Goal: Task Accomplishment & Management: Manage account settings

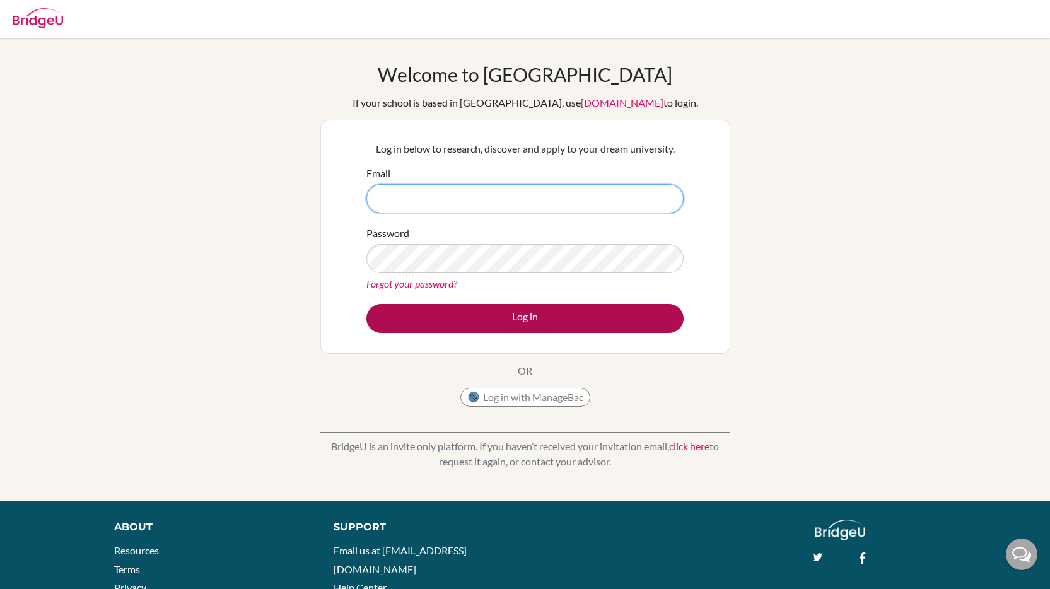
type input "[PERSON_NAME][EMAIL_ADDRESS][PERSON_NAME][DOMAIN_NAME]"
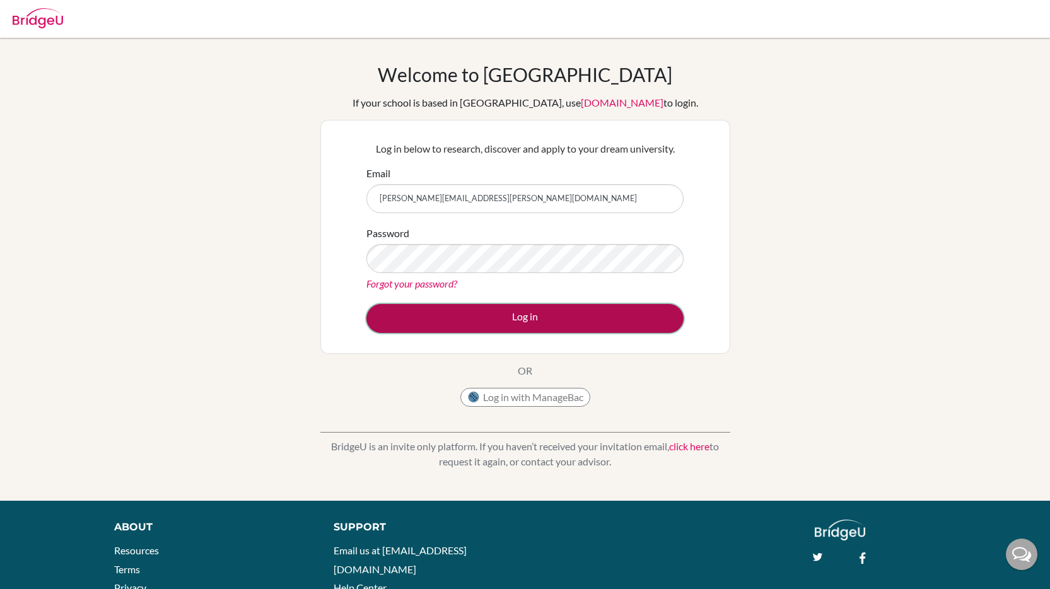
click at [424, 322] on button "Log in" at bounding box center [524, 318] width 317 height 29
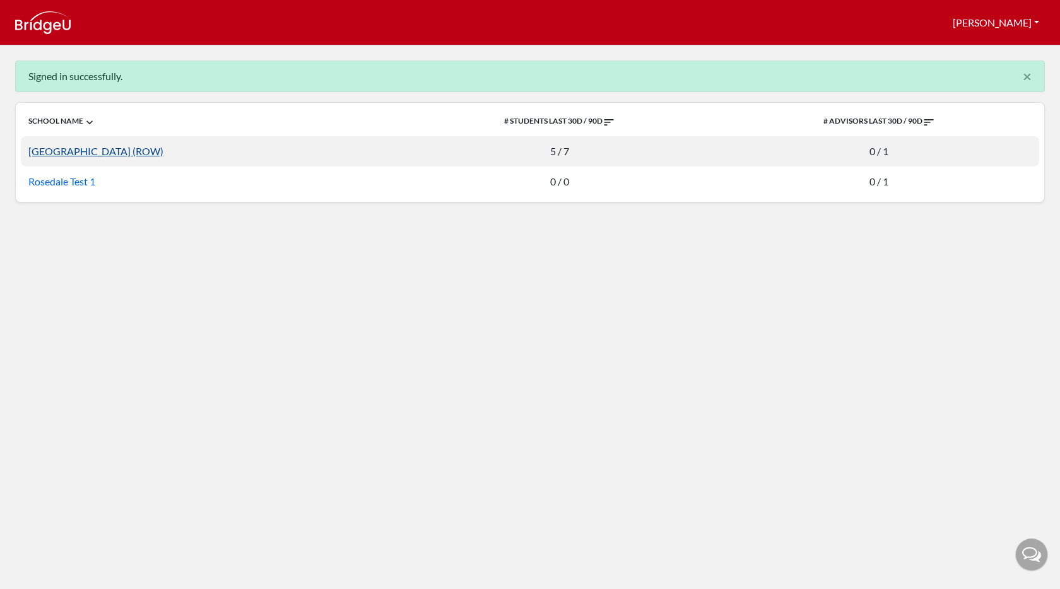
click at [163, 155] on link "Rosedale Global High School (ROW)" at bounding box center [95, 151] width 135 height 12
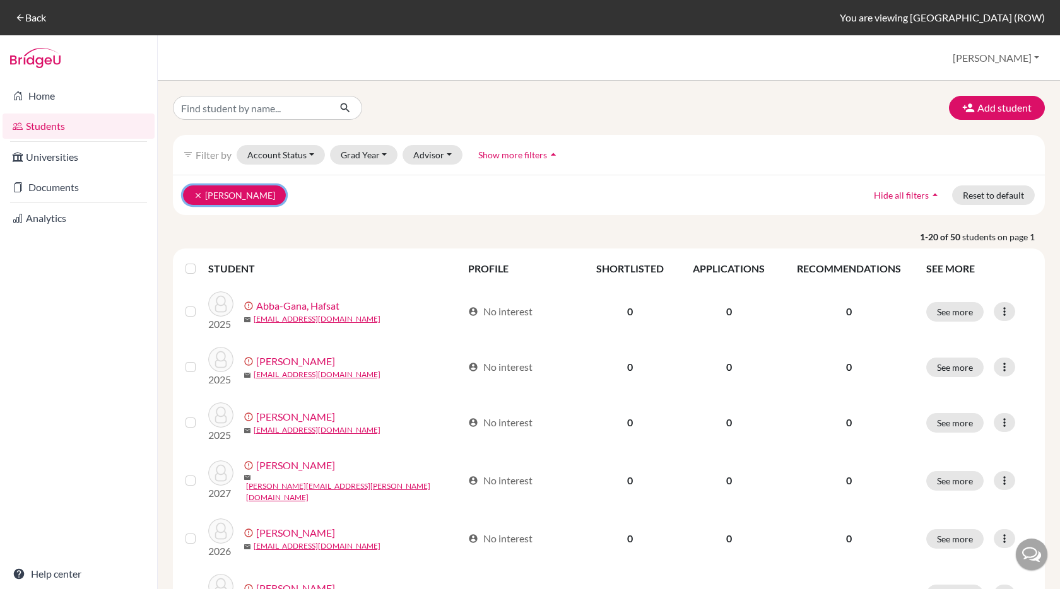
click at [197, 191] on icon "clear" at bounding box center [198, 195] width 9 height 9
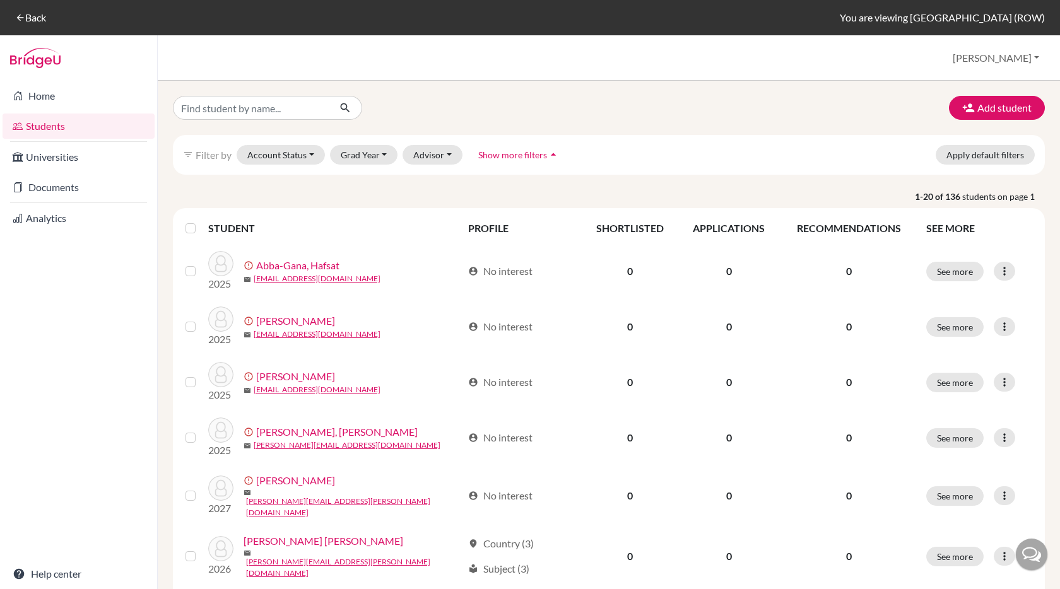
click at [498, 156] on span "Show more filters" at bounding box center [512, 154] width 69 height 11
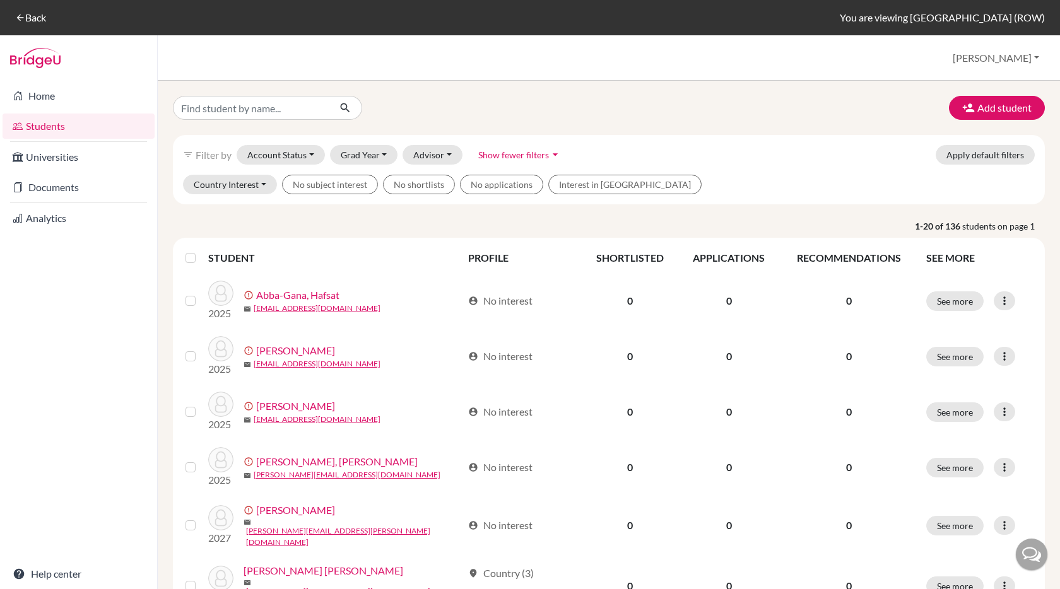
click at [533, 158] on span "Show fewer filters" at bounding box center [513, 154] width 71 height 11
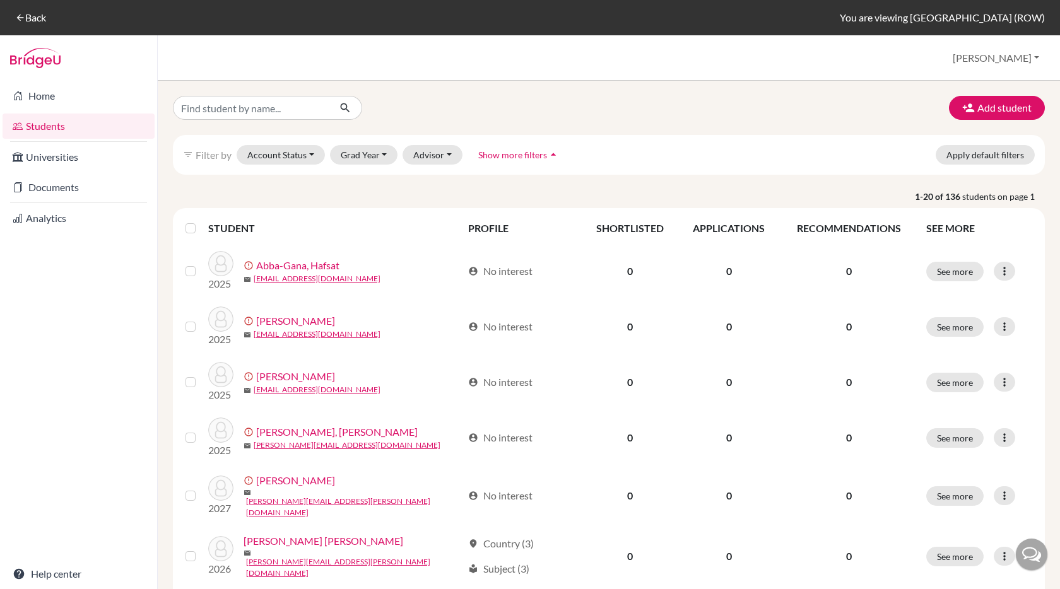
click at [533, 158] on span "Show more filters" at bounding box center [512, 154] width 69 height 11
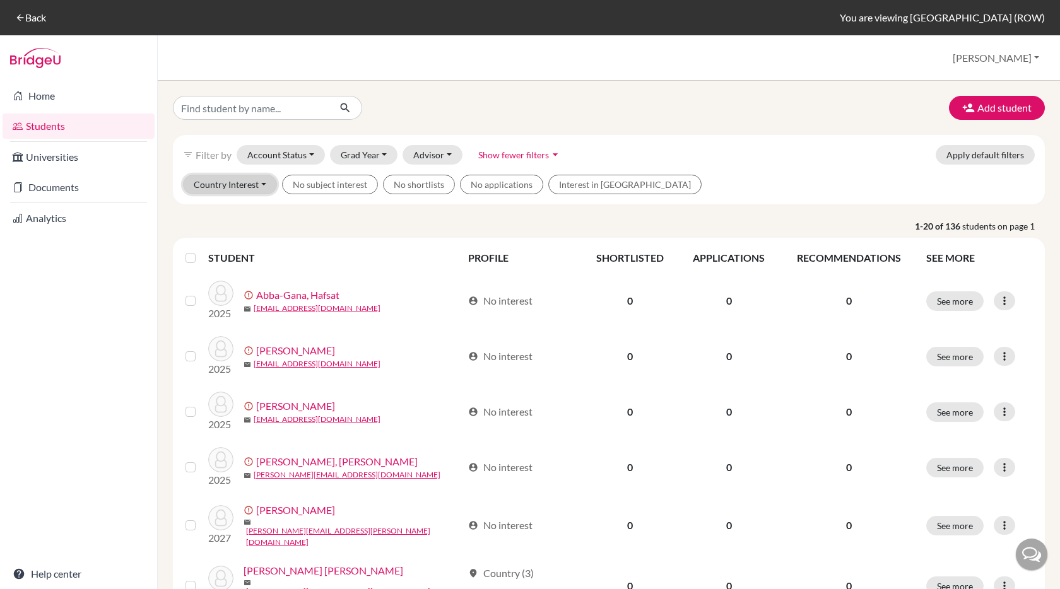
click at [240, 190] on button "Country Interest" at bounding box center [230, 185] width 94 height 20
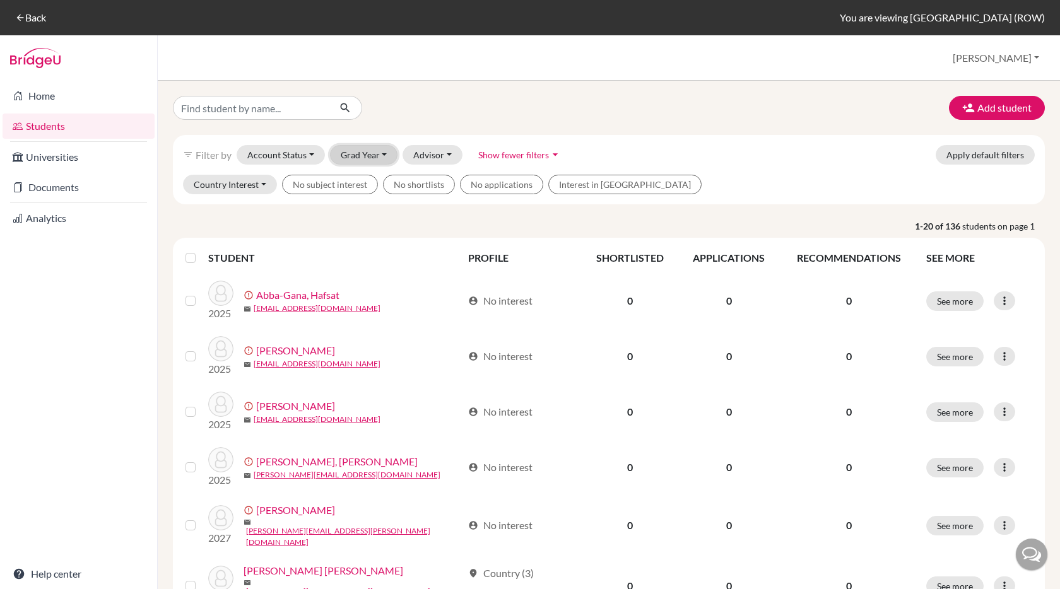
click at [373, 163] on button "Grad Year" at bounding box center [364, 155] width 68 height 20
click at [367, 218] on span "2025" at bounding box center [357, 221] width 23 height 15
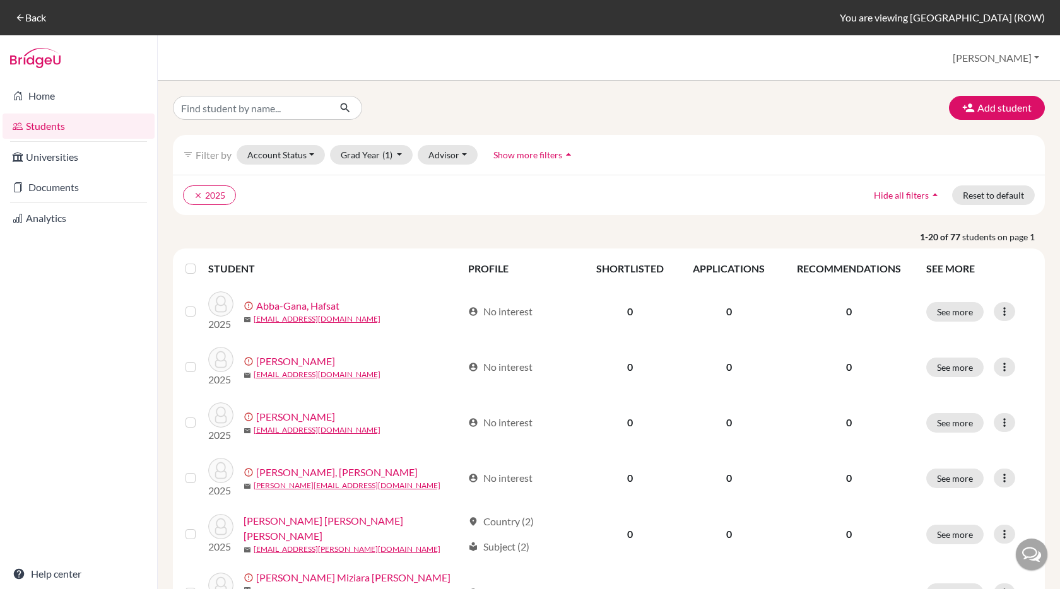
scroll to position [889, 0]
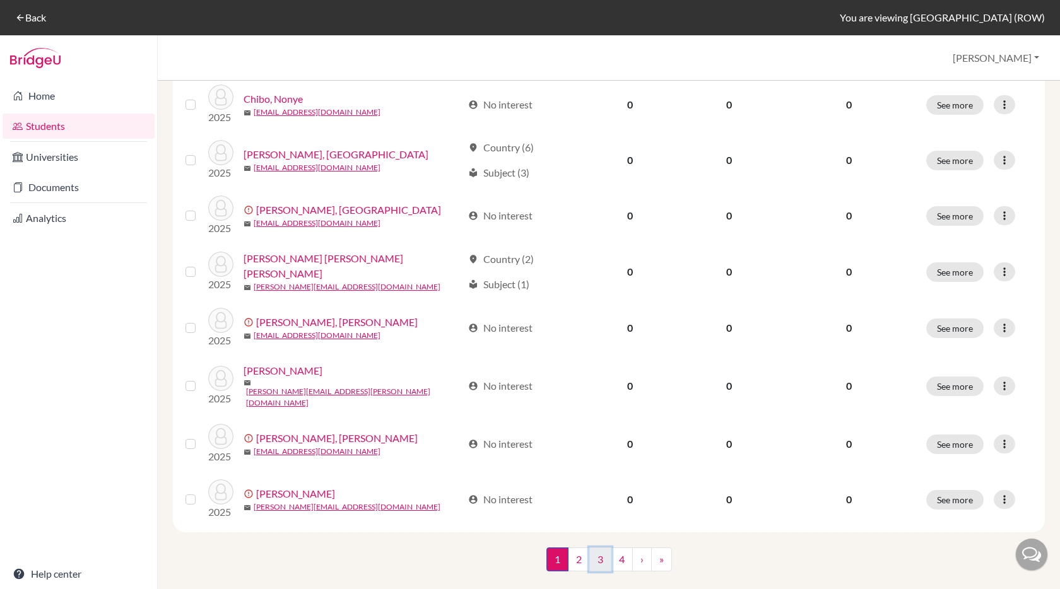
click at [603, 548] on link "3" at bounding box center [600, 559] width 22 height 24
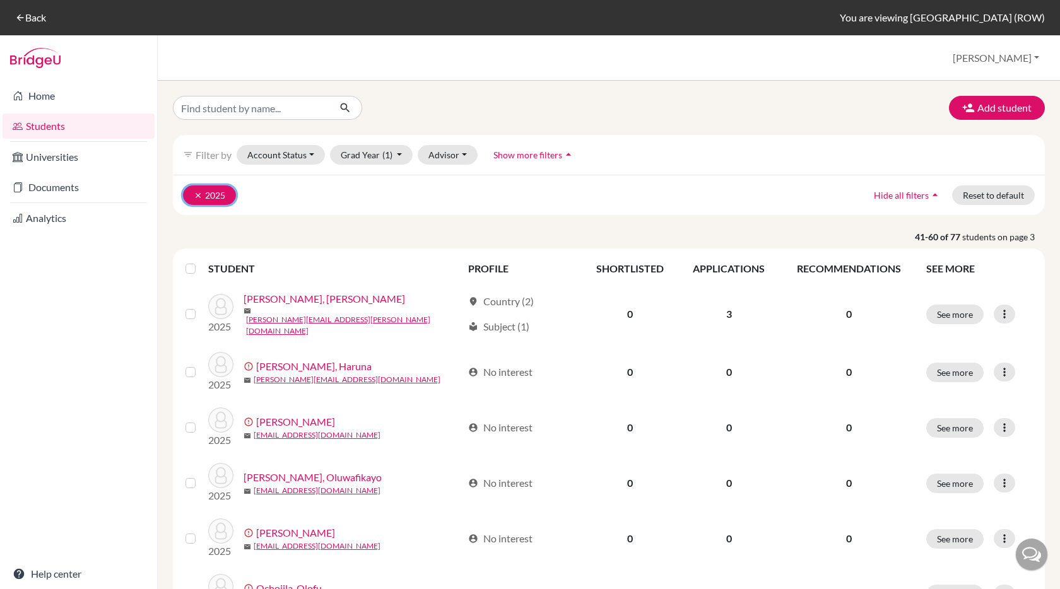
click at [195, 197] on icon "clear" at bounding box center [198, 195] width 9 height 9
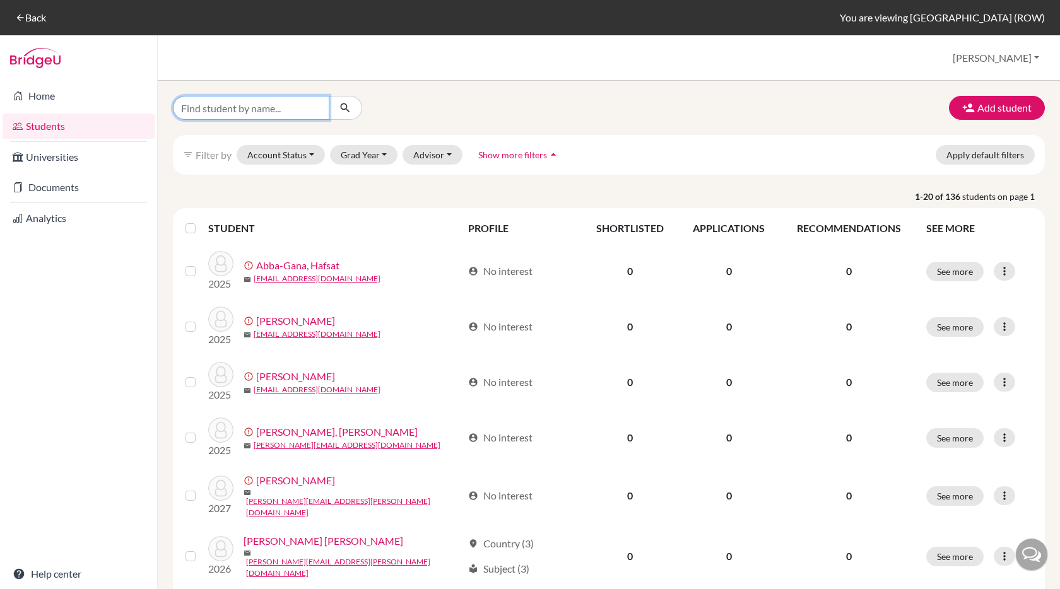
click at [221, 113] on input "Find student by name..." at bounding box center [251, 108] width 156 height 24
type input "[PERSON_NAME]"
click button "submit" at bounding box center [345, 108] width 33 height 24
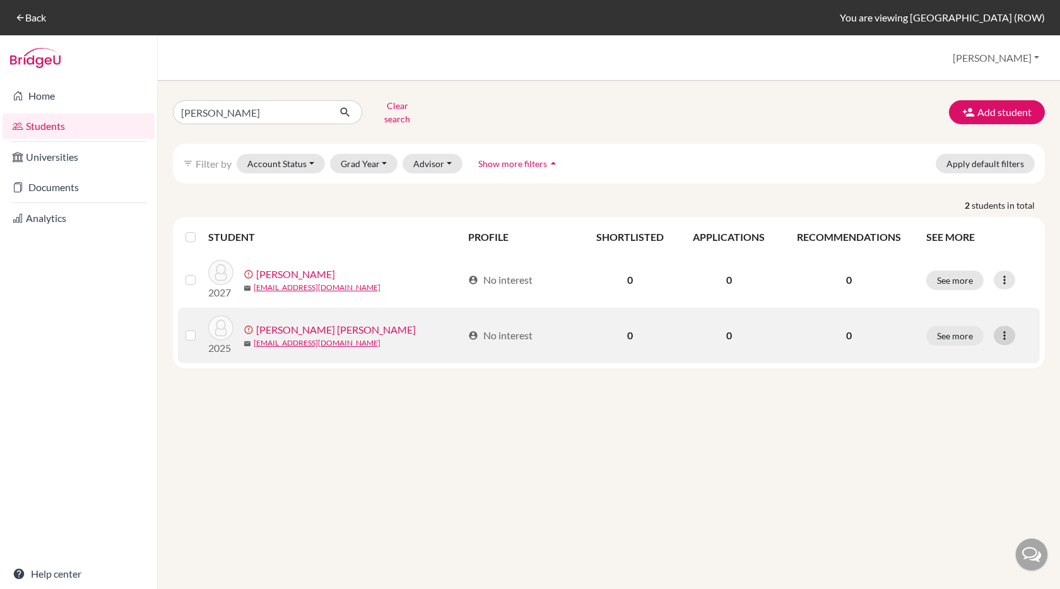
click at [996, 331] on div at bounding box center [1003, 335] width 21 height 19
click at [937, 394] on button "Resend invite email" at bounding box center [956, 402] width 114 height 20
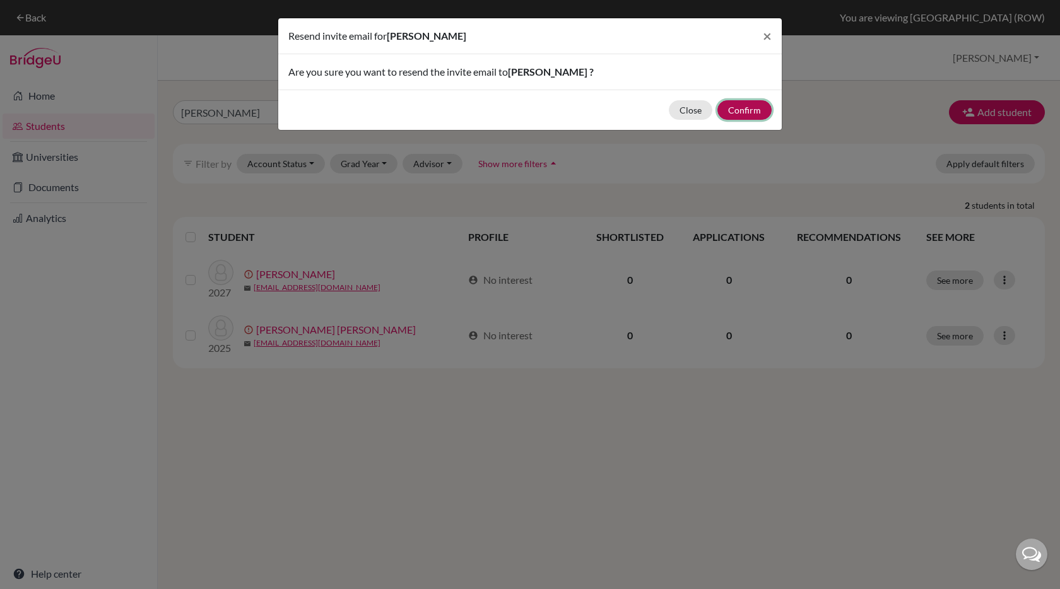
click at [747, 112] on button "Confirm" at bounding box center [744, 110] width 54 height 20
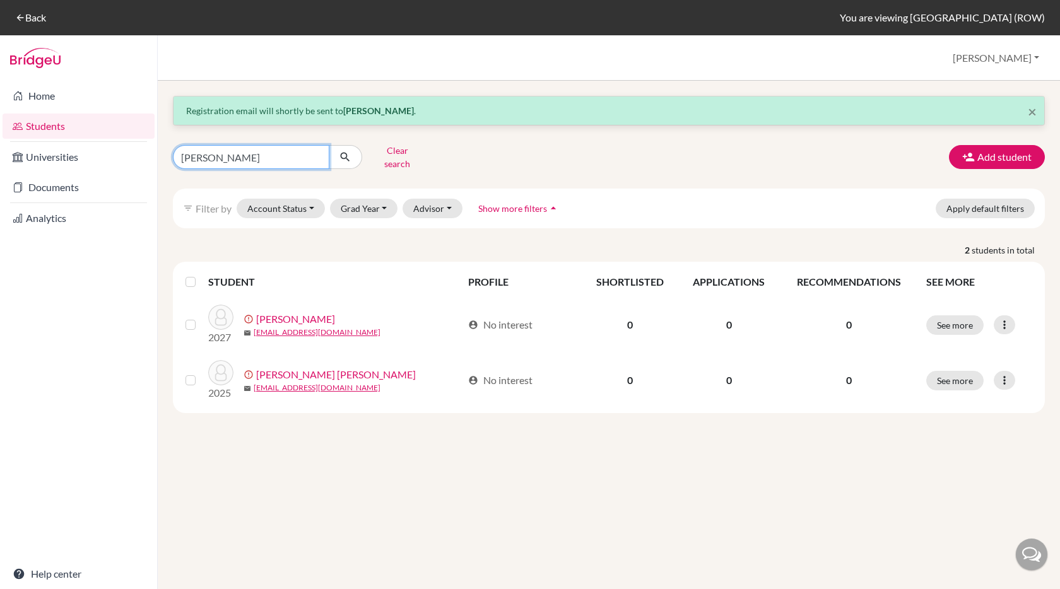
click at [246, 145] on input "[PERSON_NAME]" at bounding box center [251, 157] width 156 height 24
type input "lius"
click button "submit" at bounding box center [345, 157] width 33 height 24
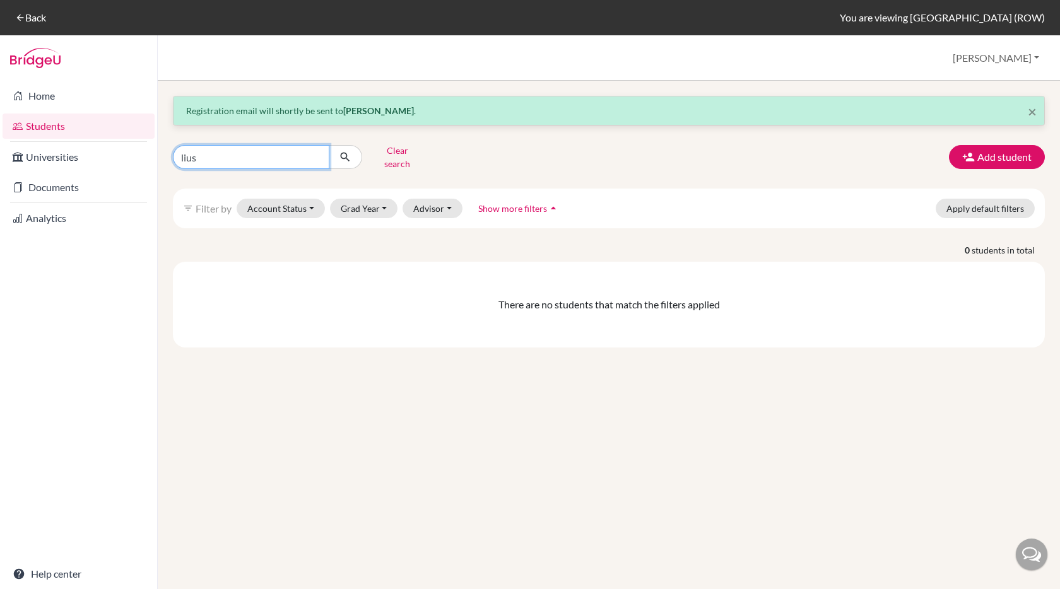
click at [235, 151] on input "lius" at bounding box center [251, 157] width 156 height 24
type input "[PERSON_NAME]"
click button "submit" at bounding box center [345, 157] width 33 height 24
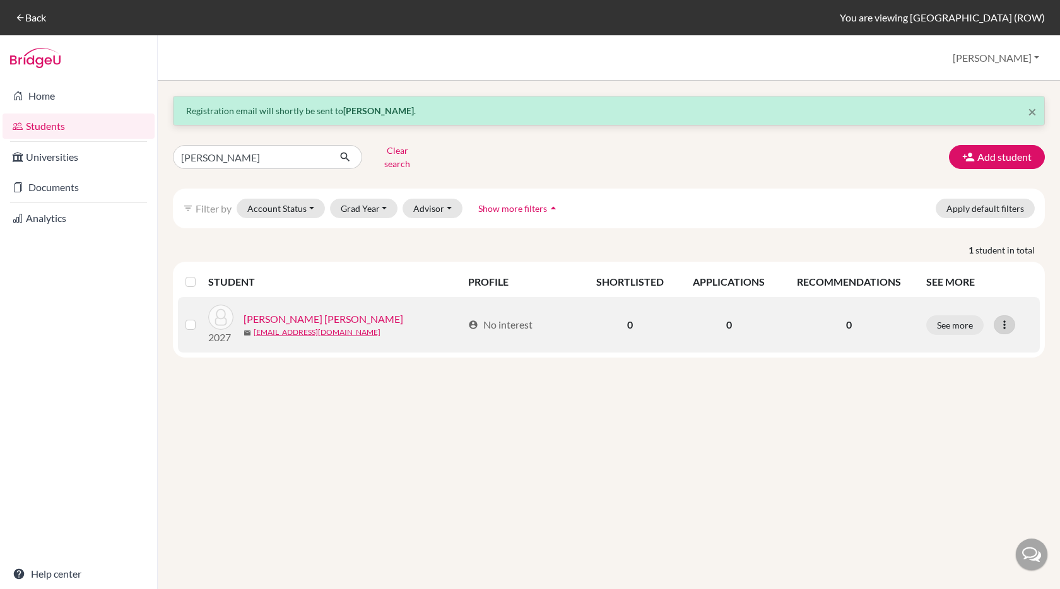
click at [1003, 320] on icon at bounding box center [1004, 325] width 13 height 13
click at [971, 341] on button "Edit student" at bounding box center [949, 351] width 100 height 20
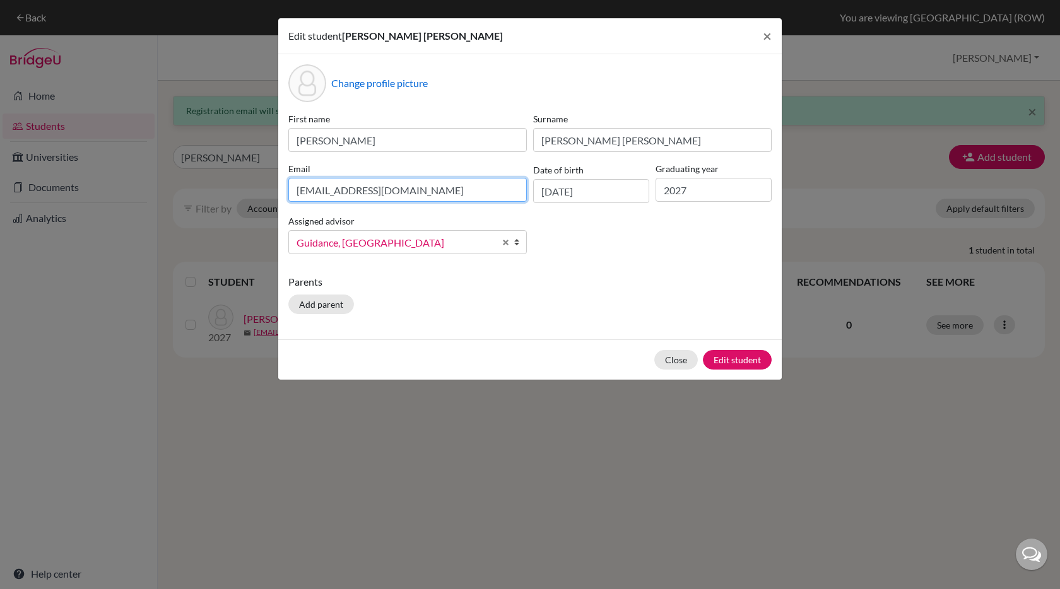
click at [375, 198] on input "[EMAIL_ADDRESS][DOMAIN_NAME]" at bounding box center [407, 190] width 238 height 24
paste input "engfatimaribeiro"
type input "[EMAIL_ADDRESS][DOMAIN_NAME]"
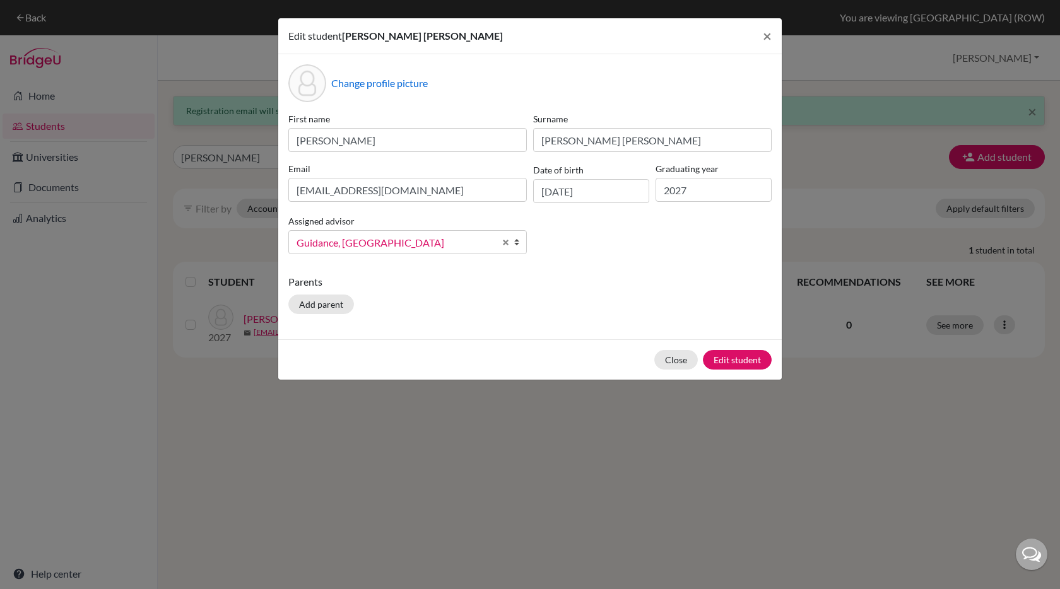
click at [629, 266] on div "Change profile picture First name [PERSON_NAME] Surname [PERSON_NAME] [PERSON_N…" at bounding box center [529, 196] width 503 height 285
click at [721, 353] on button "Edit student" at bounding box center [737, 360] width 69 height 20
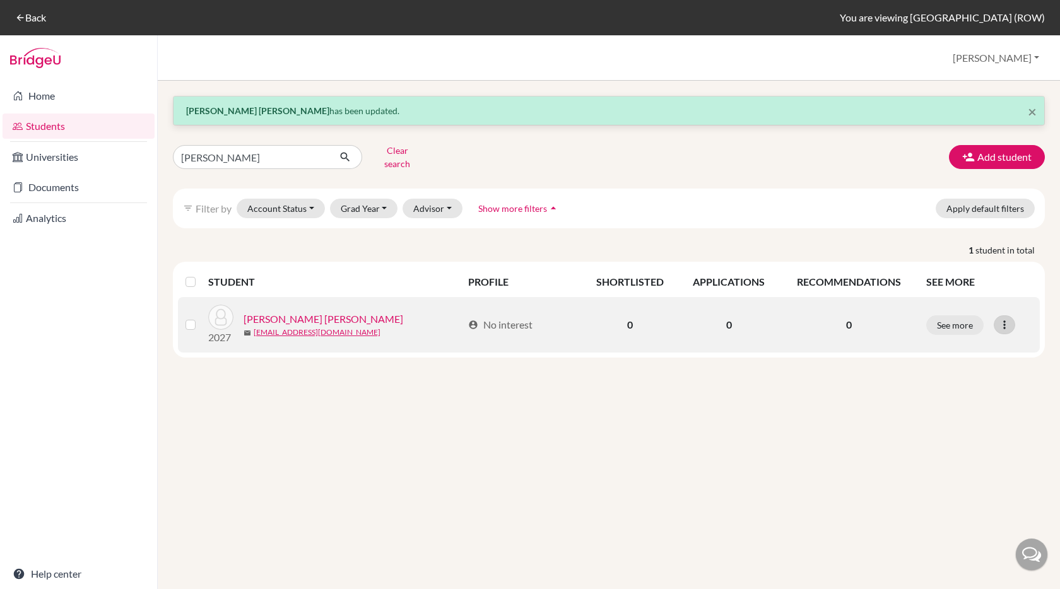
click at [1004, 319] on icon at bounding box center [1004, 325] width 13 height 13
click at [975, 348] on button "Edit student" at bounding box center [949, 351] width 100 height 20
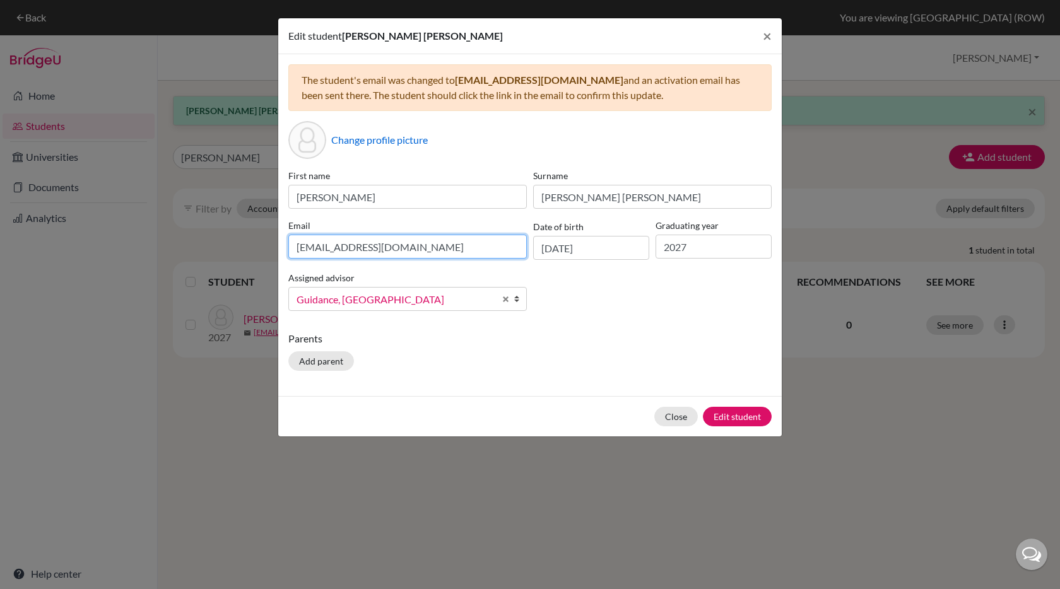
click at [446, 248] on input "[EMAIL_ADDRESS][DOMAIN_NAME]" at bounding box center [407, 247] width 238 height 24
paste input "engfatimaribeiro"
type input "[EMAIL_ADDRESS][DOMAIN_NAME]"
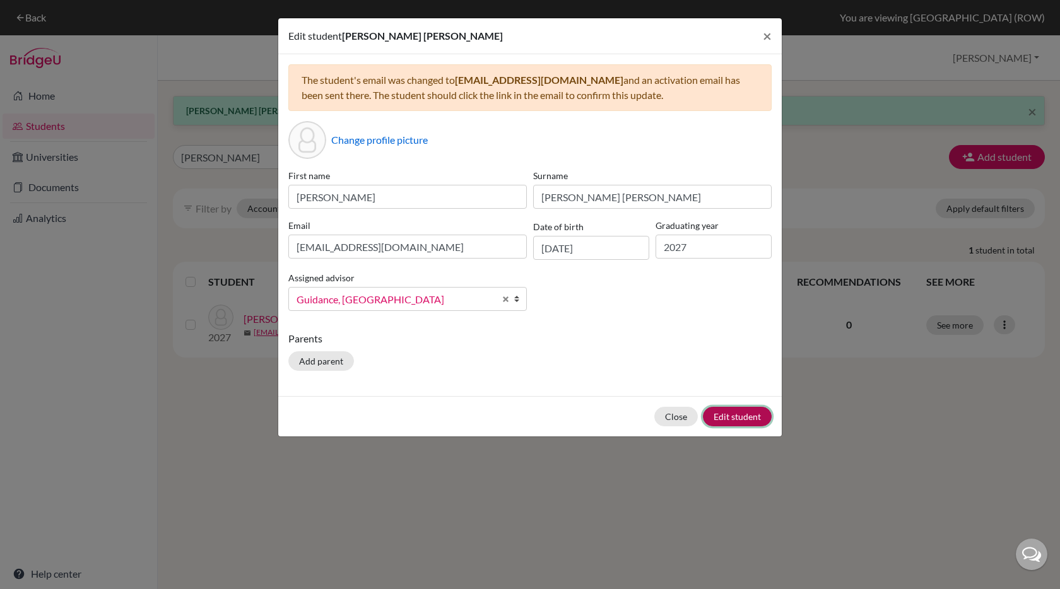
click at [725, 412] on button "Edit student" at bounding box center [737, 417] width 69 height 20
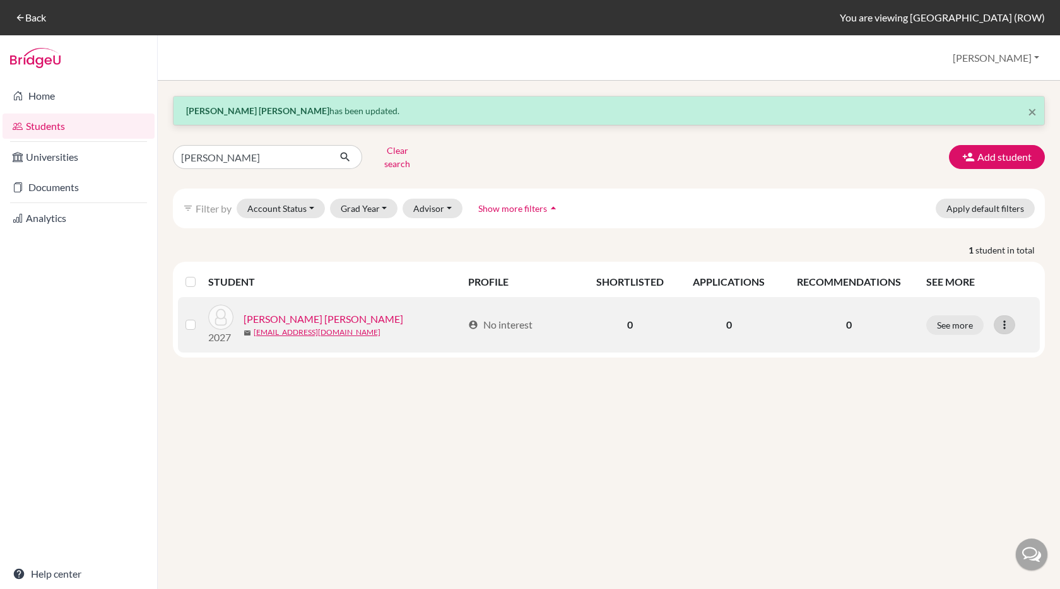
click at [1003, 319] on icon at bounding box center [1004, 325] width 13 height 13
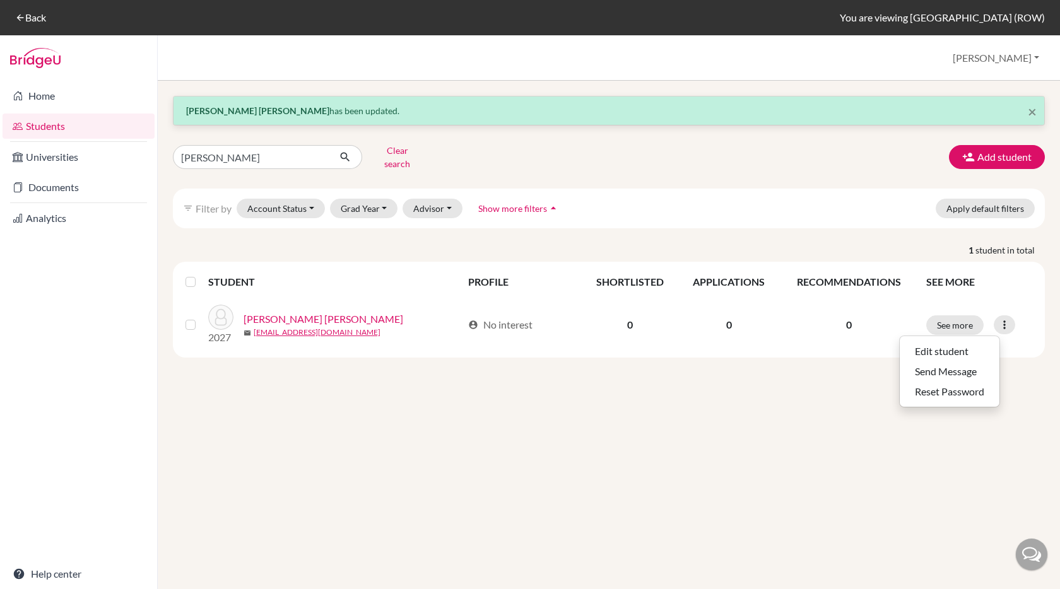
drag, startPoint x: 800, startPoint y: 387, endPoint x: 699, endPoint y: 366, distance: 102.6
click at [799, 387] on div "× [PERSON_NAME] [PERSON_NAME] has been updated. [PERSON_NAME] search Add studen…" at bounding box center [609, 335] width 902 height 508
click at [268, 147] on input "[PERSON_NAME]" at bounding box center [251, 157] width 156 height 24
click at [267, 147] on input "[PERSON_NAME]" at bounding box center [251, 157] width 156 height 24
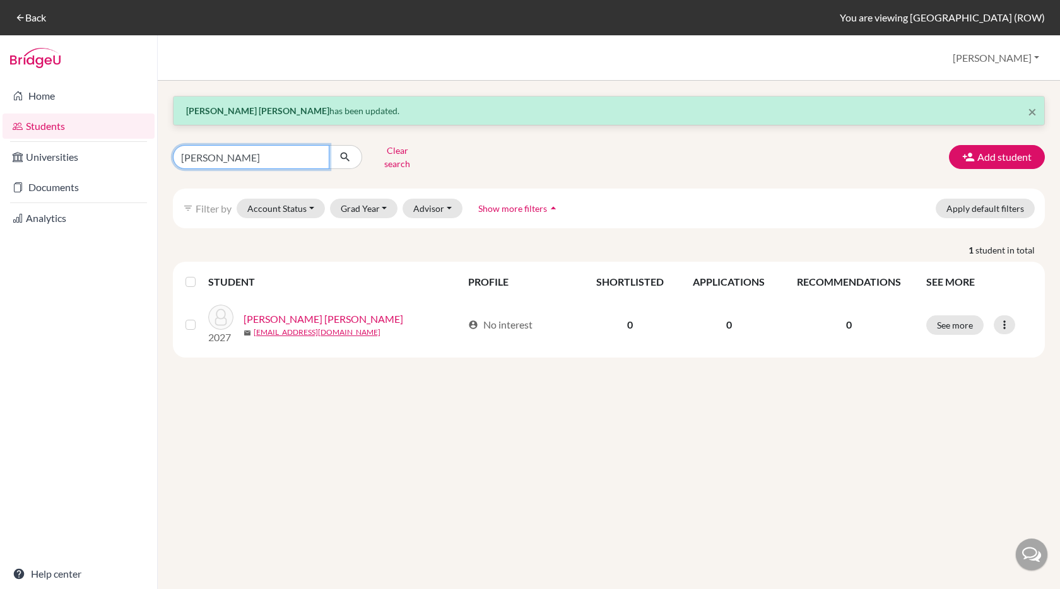
type input "[PERSON_NAME]"
click button "submit" at bounding box center [345, 157] width 33 height 24
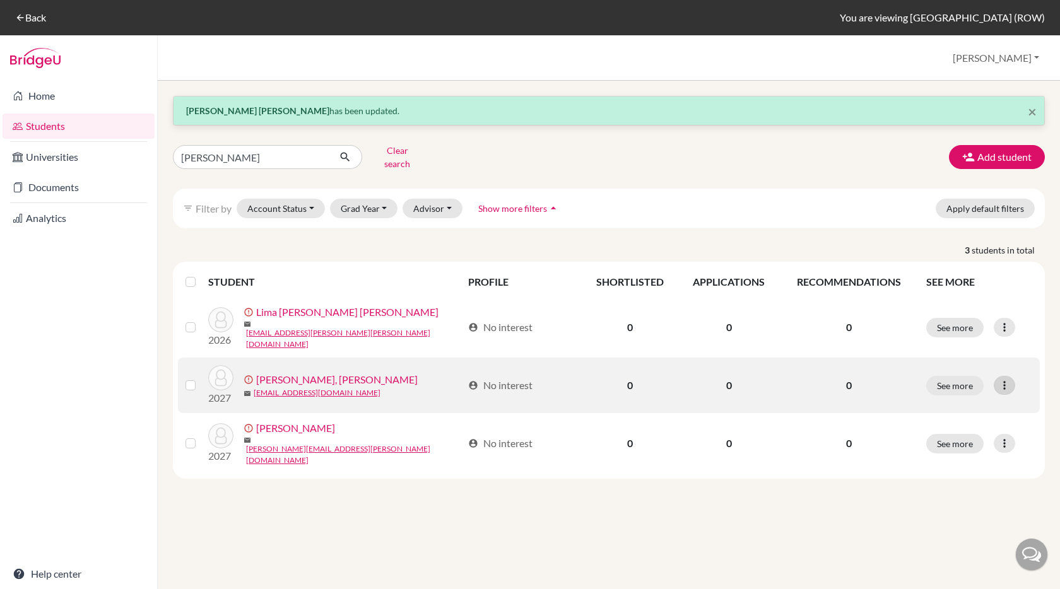
click at [1005, 379] on icon at bounding box center [1004, 385] width 13 height 13
click at [949, 442] on button "Resend invite email" at bounding box center [956, 447] width 114 height 20
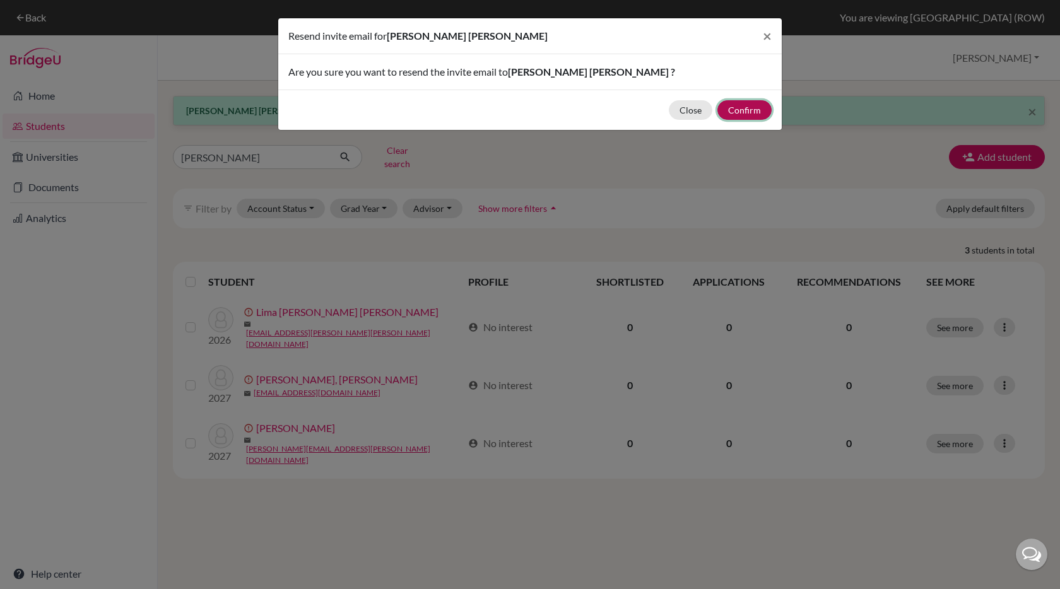
click at [736, 109] on button "Confirm" at bounding box center [744, 110] width 54 height 20
